Goal: Task Accomplishment & Management: Manage account settings

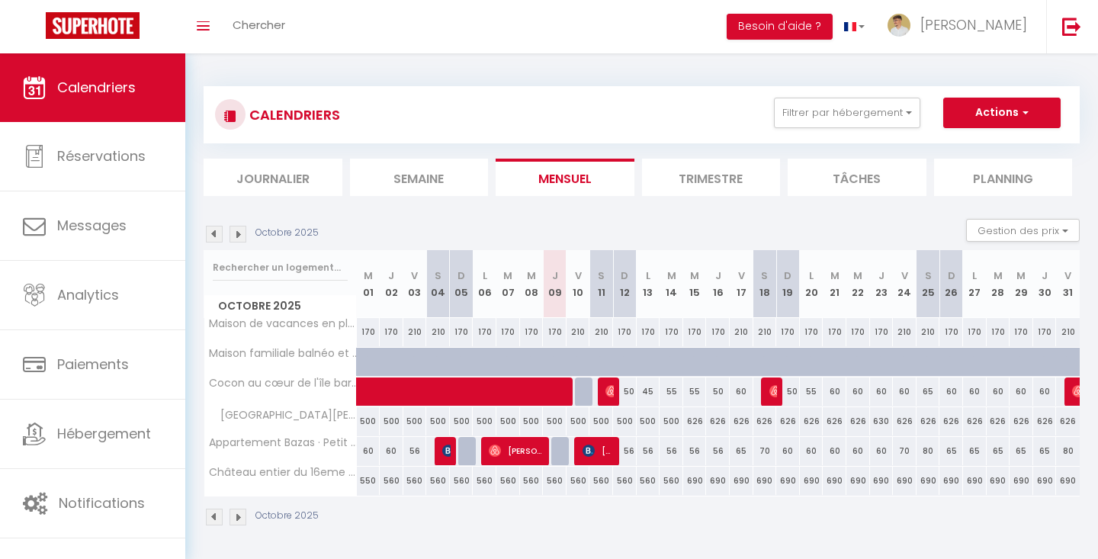
click at [213, 230] on img at bounding box center [214, 234] width 17 height 17
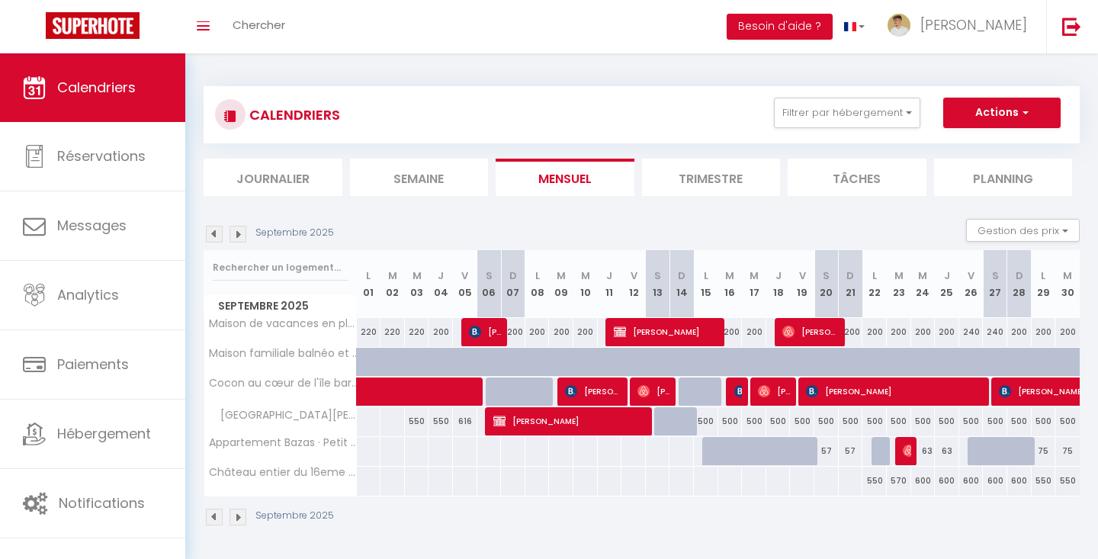
click at [238, 235] on img at bounding box center [238, 234] width 17 height 17
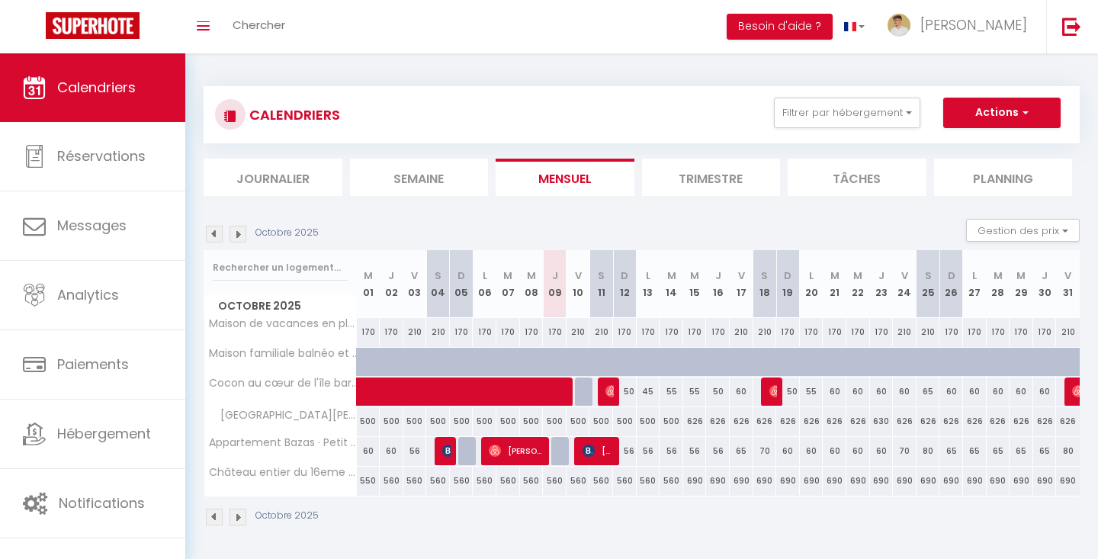
click at [216, 230] on img at bounding box center [214, 234] width 17 height 17
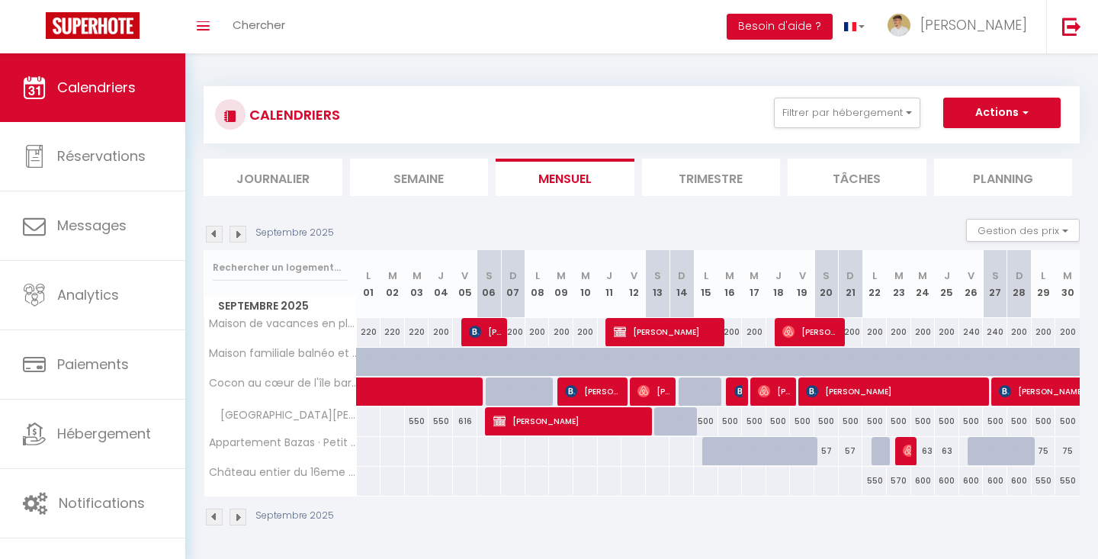
click at [696, 0] on div "Toggle menubar Chercher BUTTON Besoin d'aide ? Mathieu Paramètres Équipe" at bounding box center [599, 26] width 976 height 53
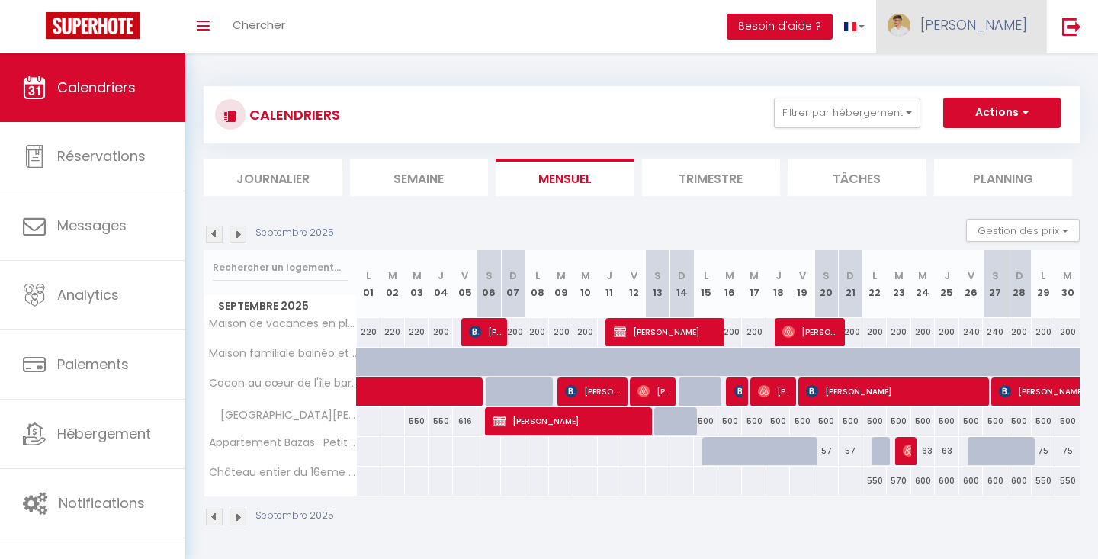
click at [1020, 5] on link "[PERSON_NAME]" at bounding box center [961, 26] width 170 height 53
click at [227, 230] on div "Septembre 2025" at bounding box center [271, 234] width 135 height 17
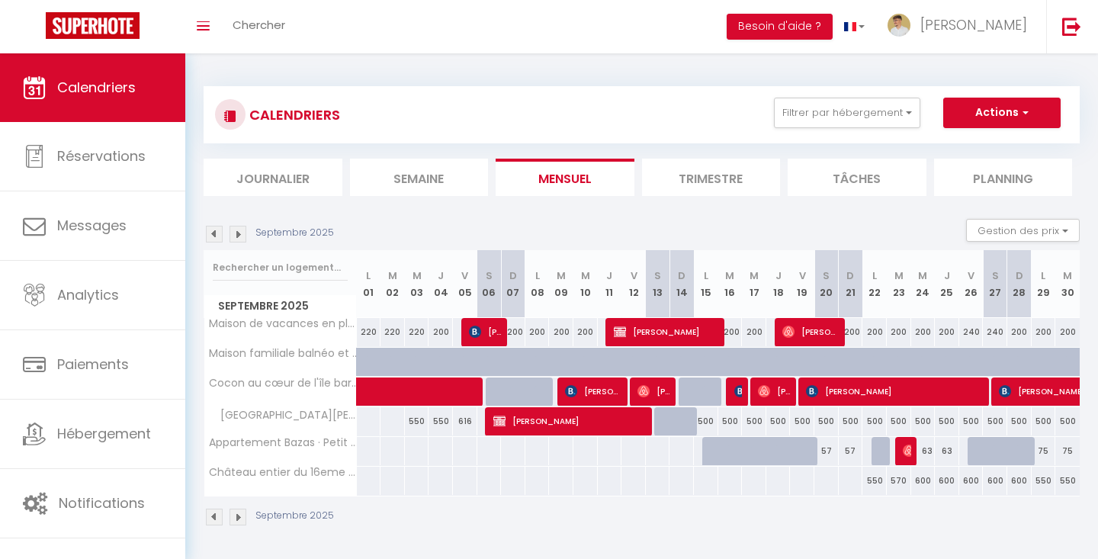
click at [230, 230] on img at bounding box center [238, 234] width 17 height 17
select select
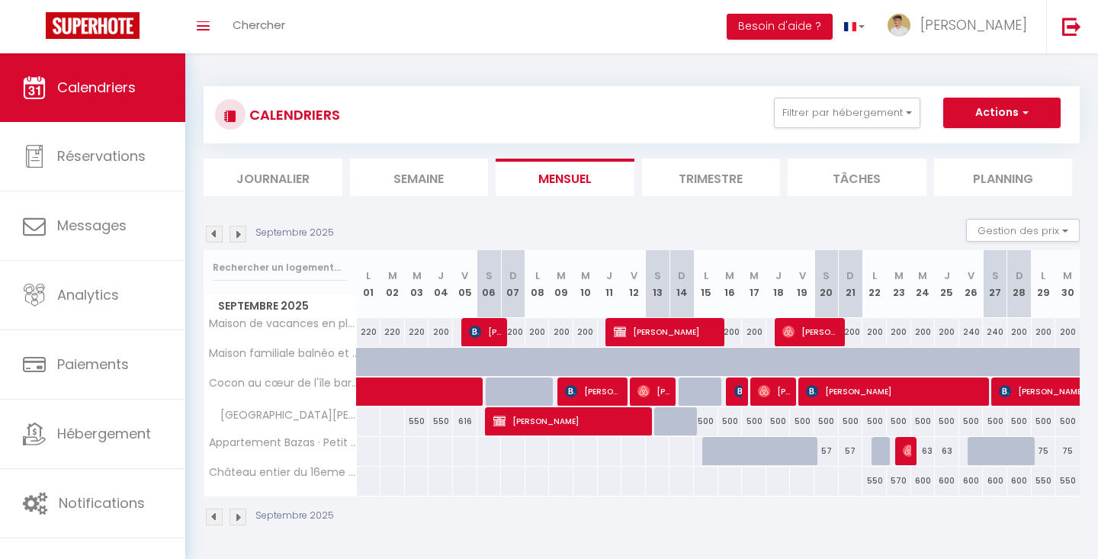
select select
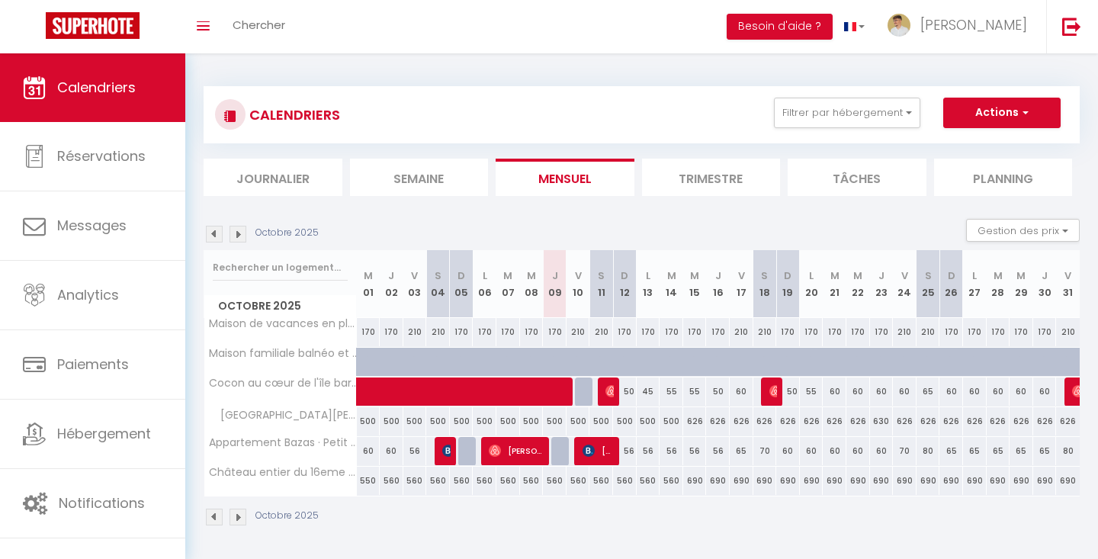
click at [590, 448] on img at bounding box center [589, 451] width 12 height 12
select select "OK"
select select "KO"
select select "0"
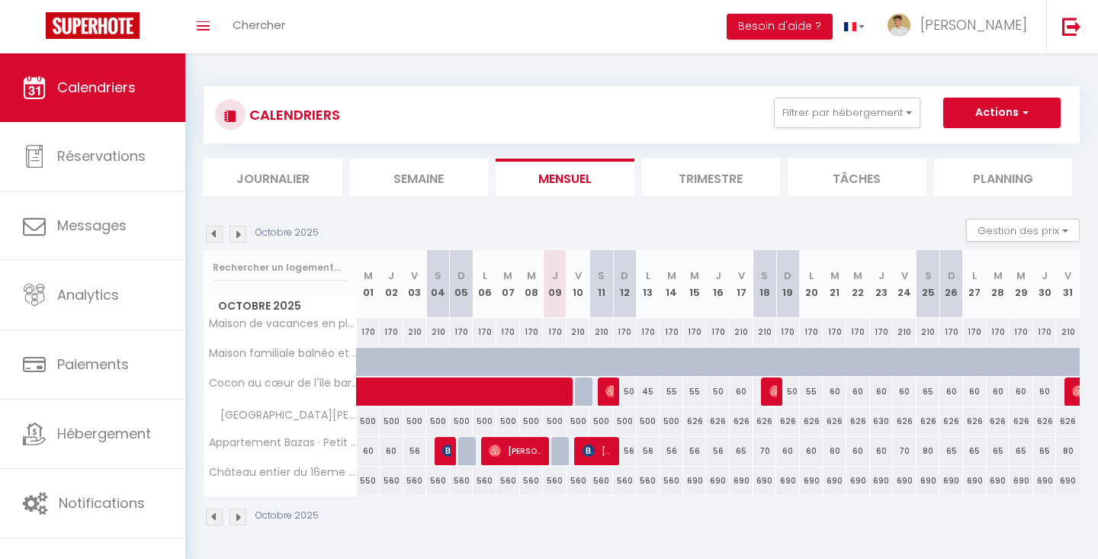
select select "1"
select select
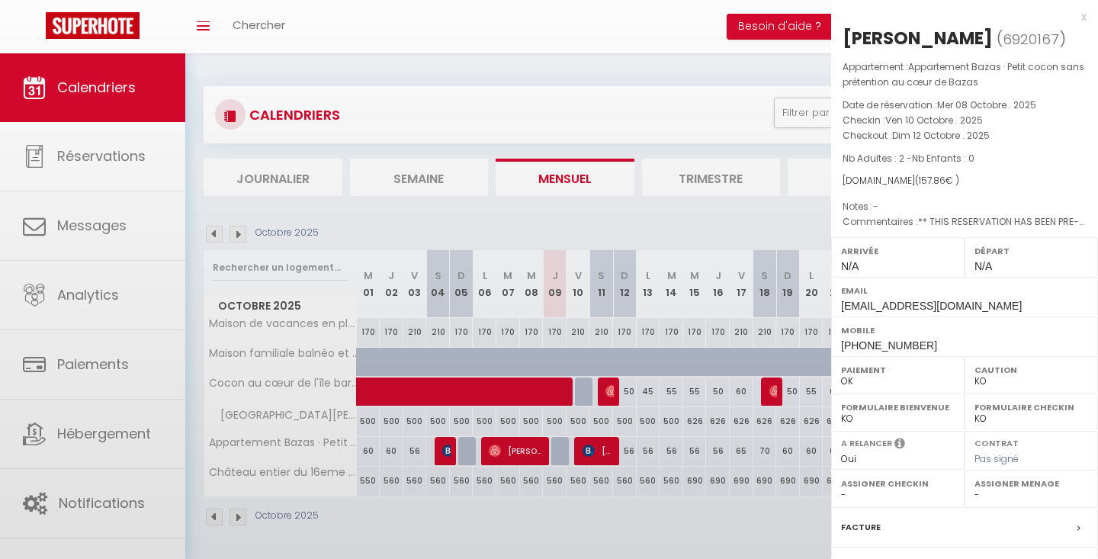
select select "48972"
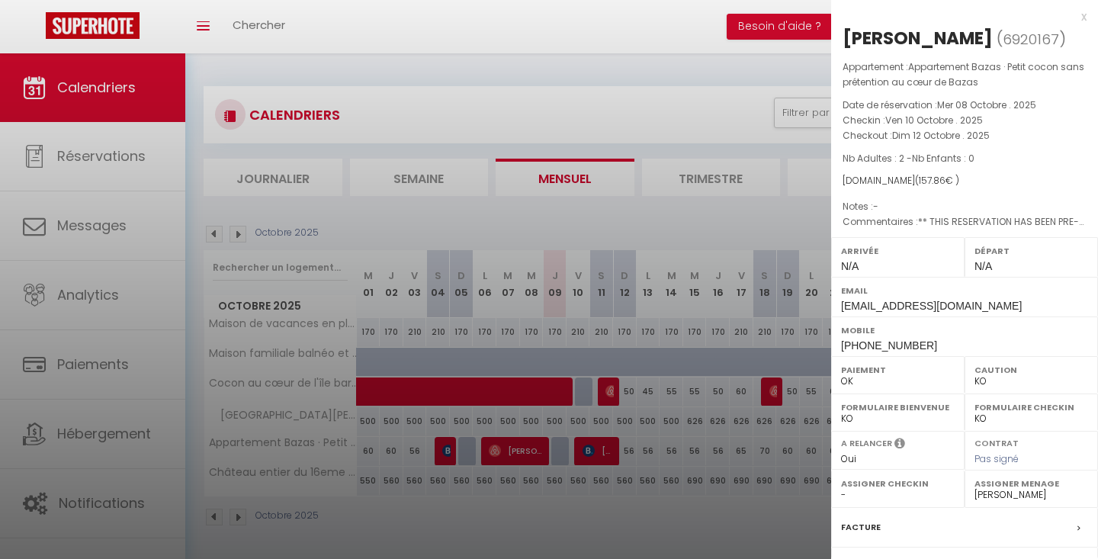
click at [1077, 19] on div "x" at bounding box center [958, 17] width 255 height 18
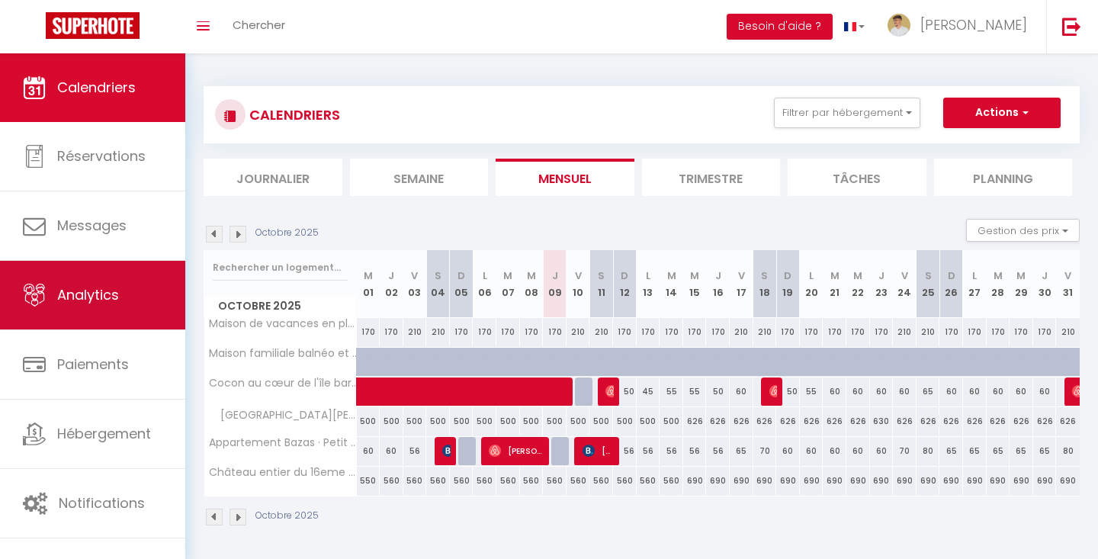
click at [83, 299] on span "Analytics" at bounding box center [88, 294] width 62 height 19
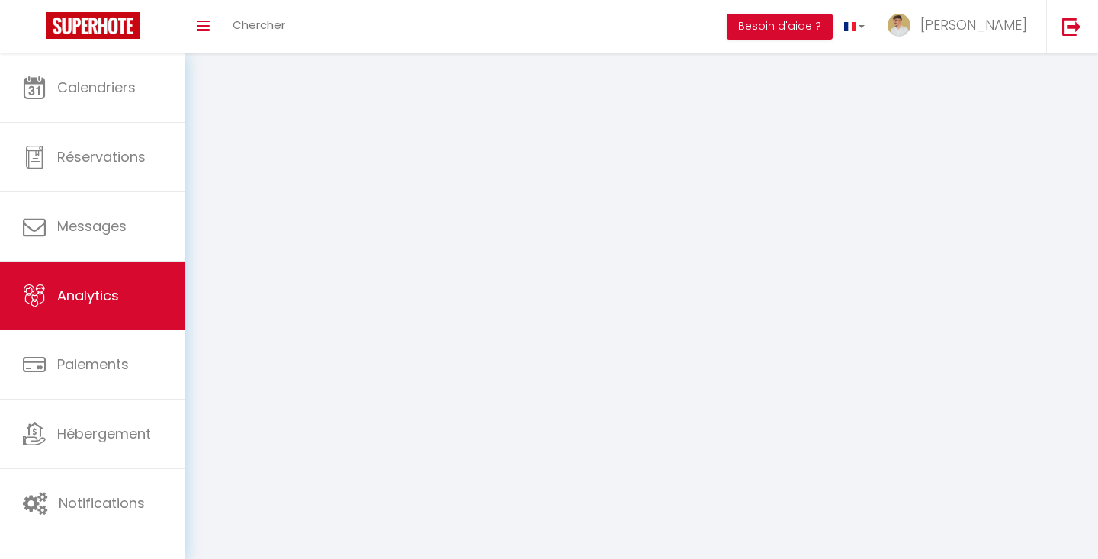
select select "2025"
select select "10"
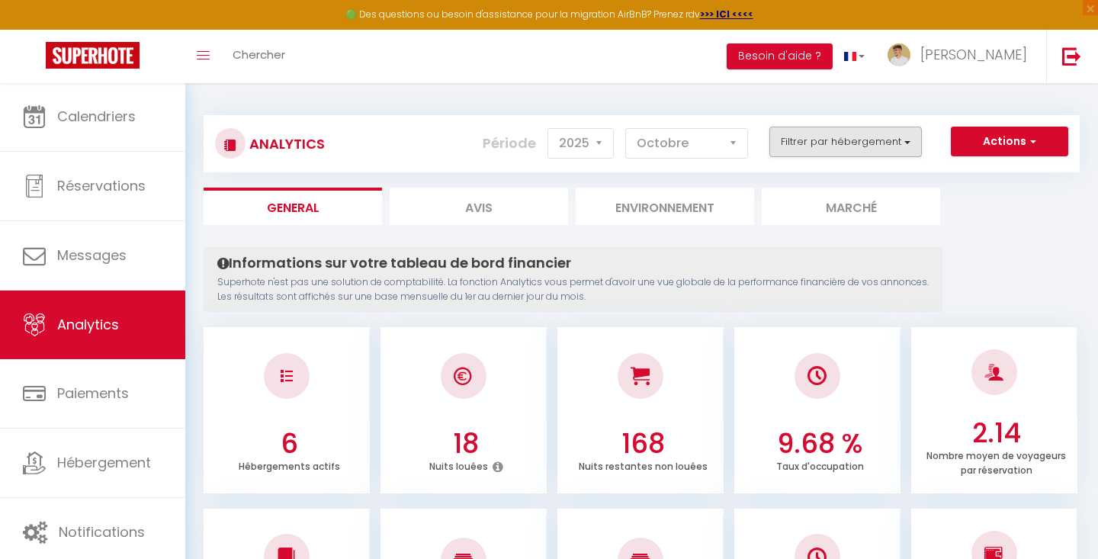
click at [804, 140] on button "Filtrer par hébergement" at bounding box center [845, 142] width 153 height 31
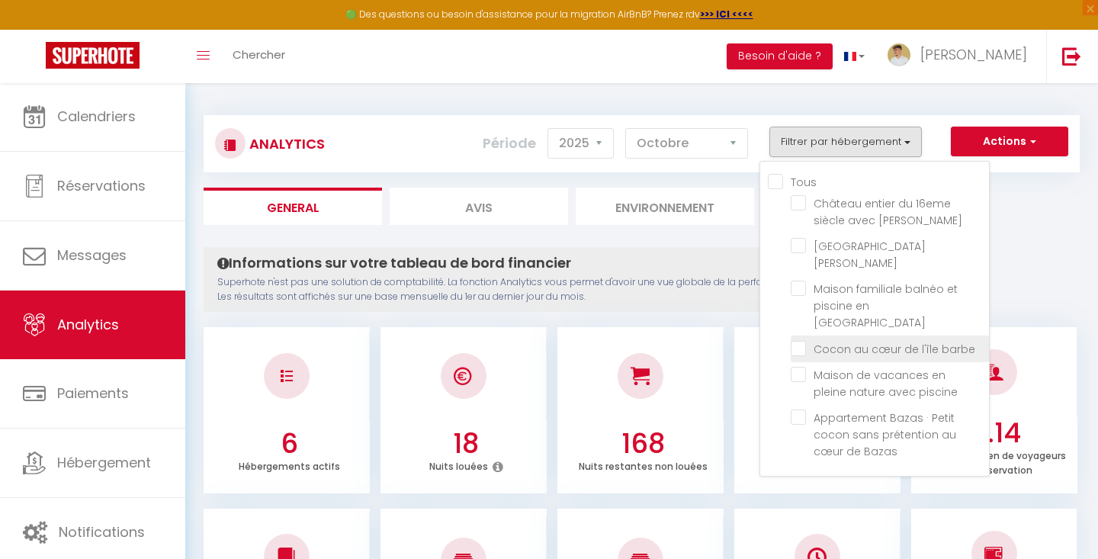
click at [798, 340] on barbe "checkbox" at bounding box center [890, 347] width 198 height 15
checkbox barbe "true"
checkbox jacuzzi "false"
checkbox Bouge "false"
checkbox Gironde "false"
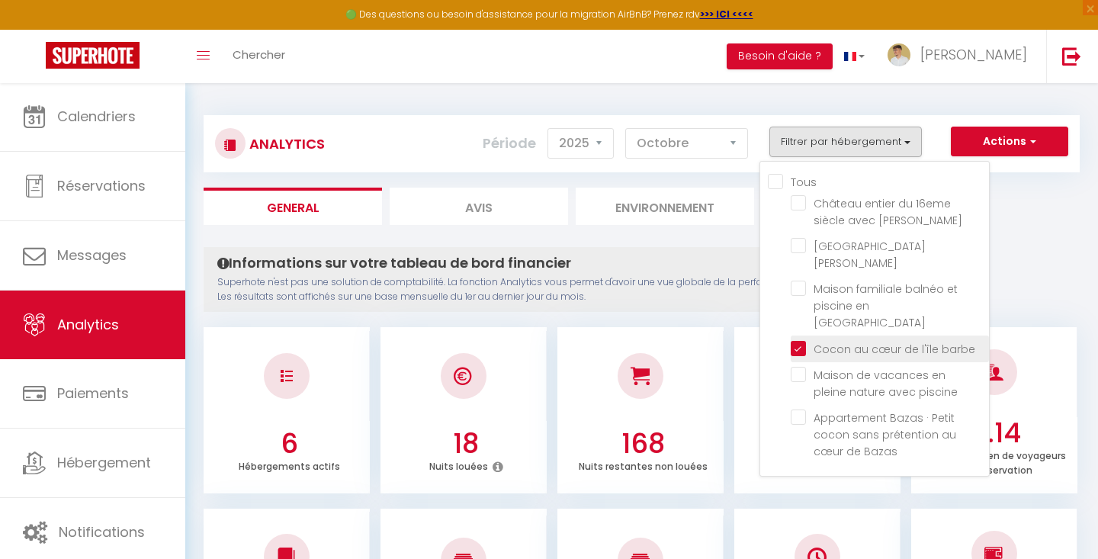
checkbox piscine "false"
checkbox Bazas "false"
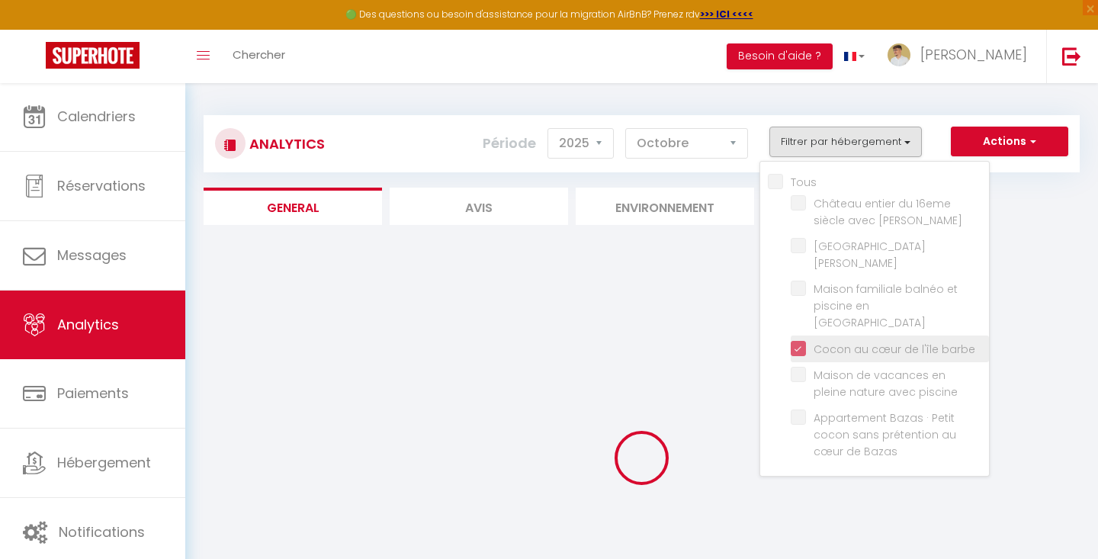
checkbox jacuzzi "false"
checkbox Bouge "false"
checkbox Gironde "false"
checkbox piscine "false"
checkbox Bazas "false"
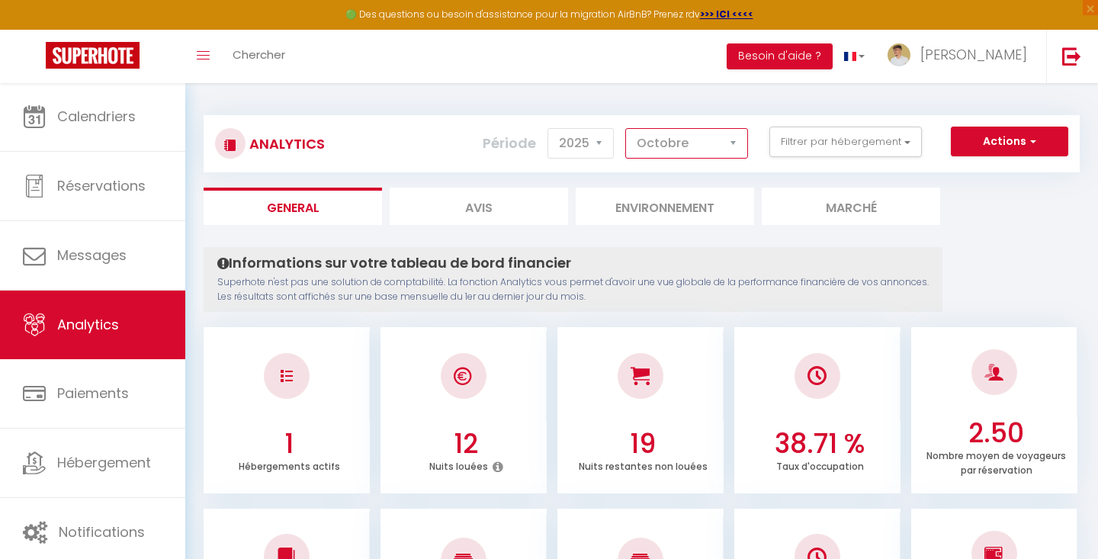
select select "11"
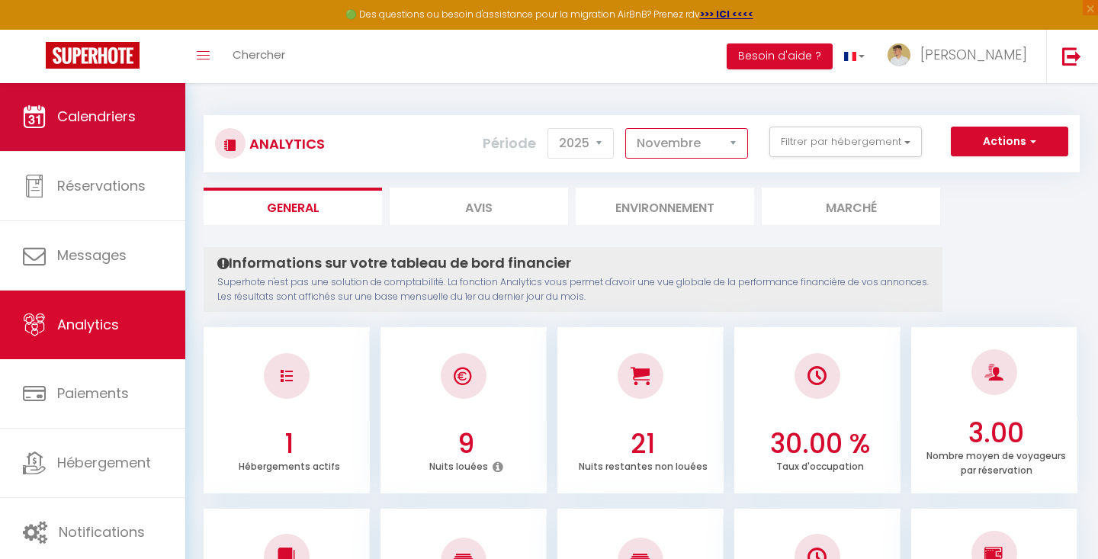
click at [111, 129] on link "Calendriers" at bounding box center [92, 116] width 185 height 69
